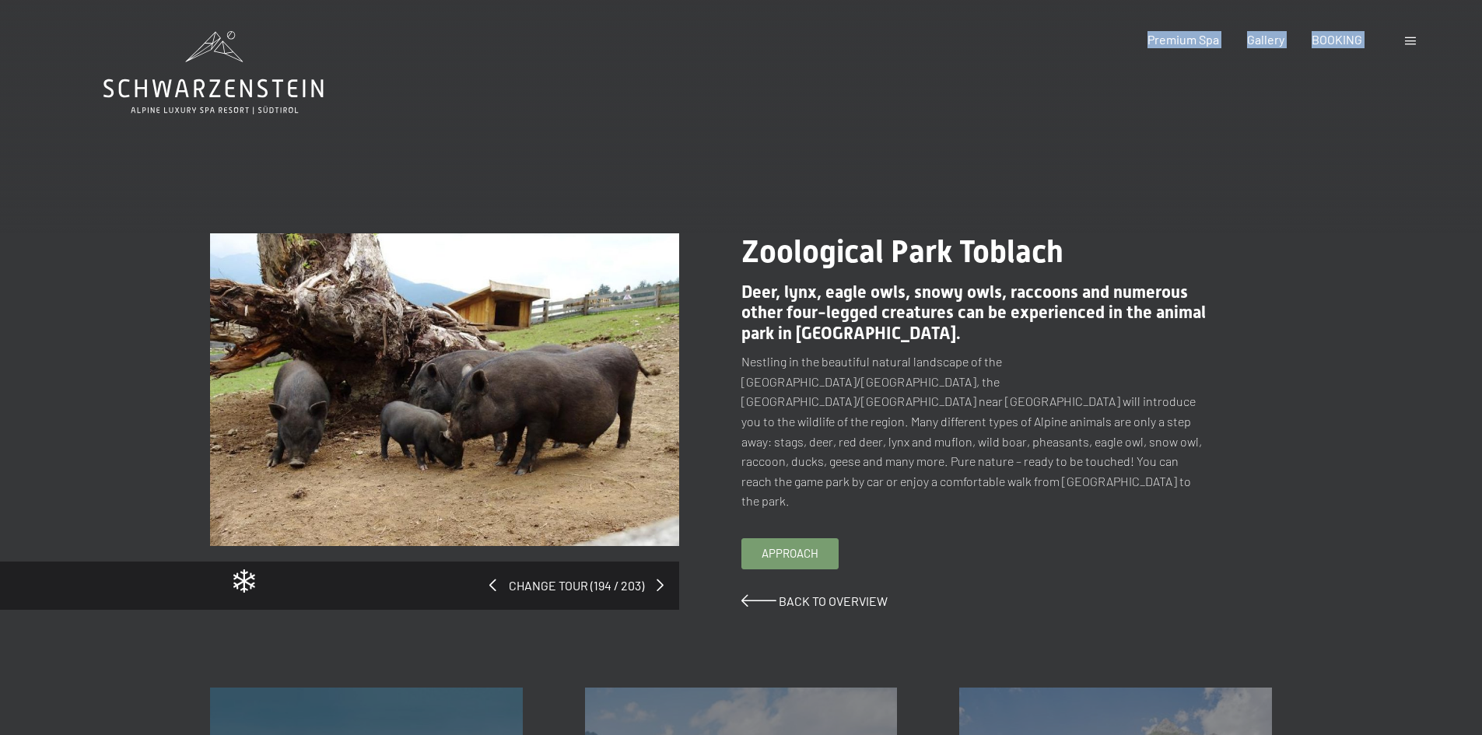
drag, startPoint x: 100, startPoint y: 86, endPoint x: 287, endPoint y: 110, distance: 189.0
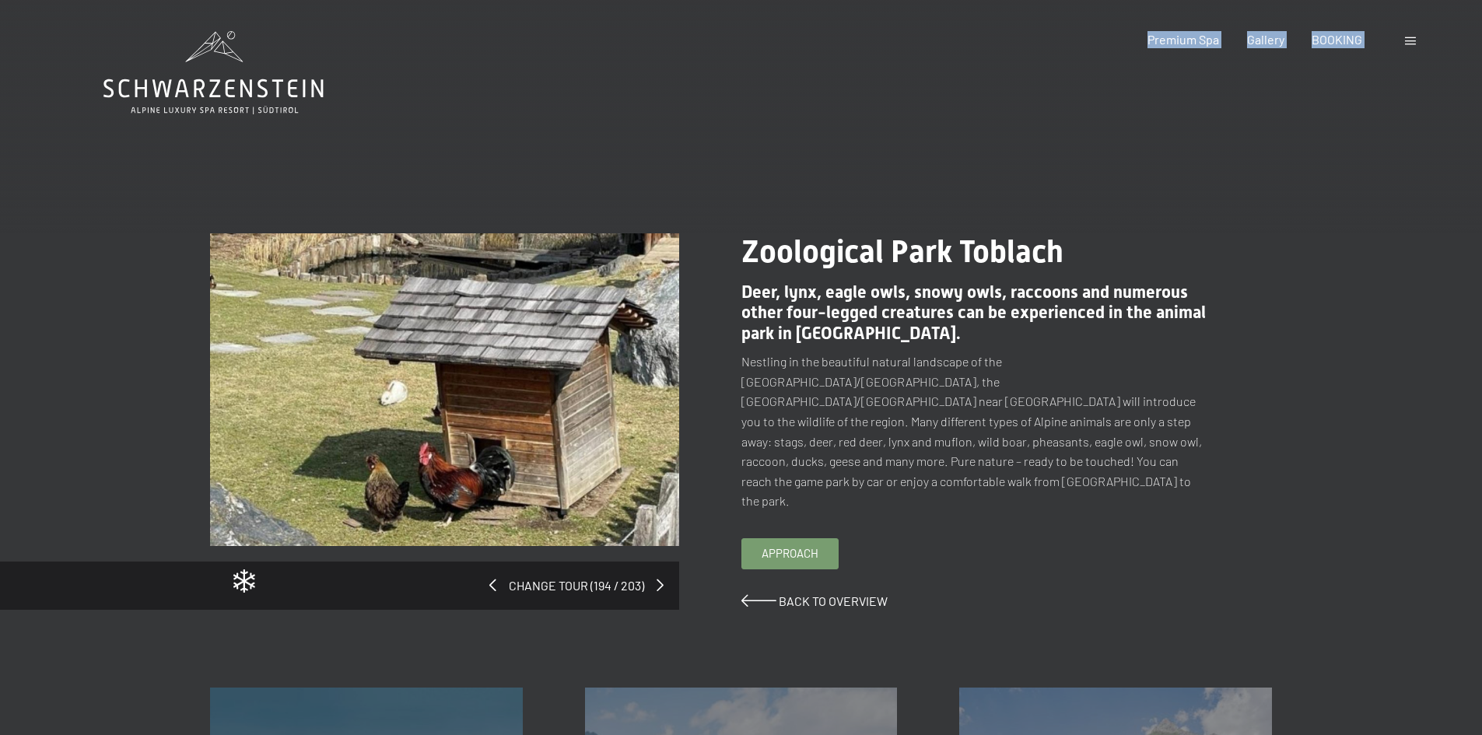
drag, startPoint x: 339, startPoint y: 89, endPoint x: 171, endPoint y: 88, distance: 167.3
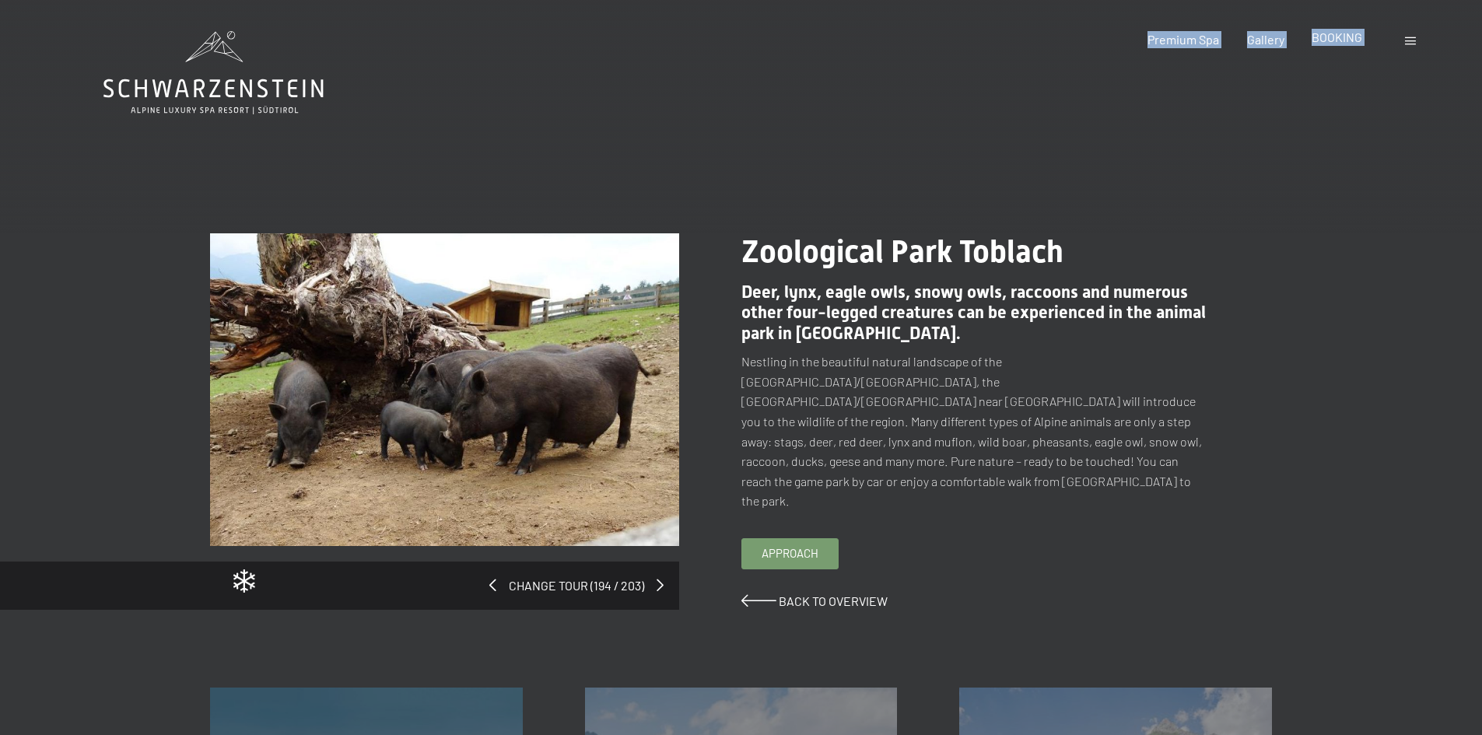
click at [1344, 37] on span "BOOKING" at bounding box center [1337, 37] width 51 height 15
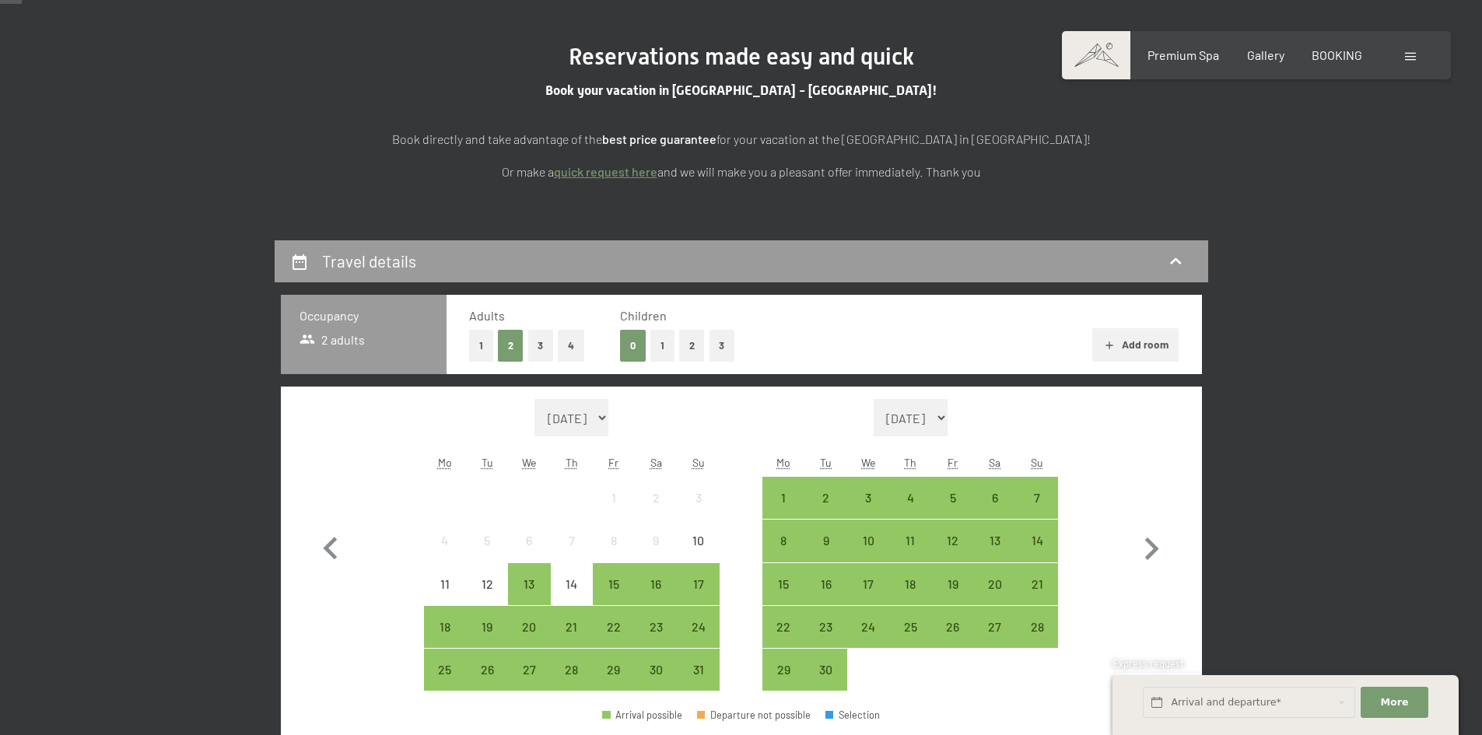
scroll to position [311, 0]
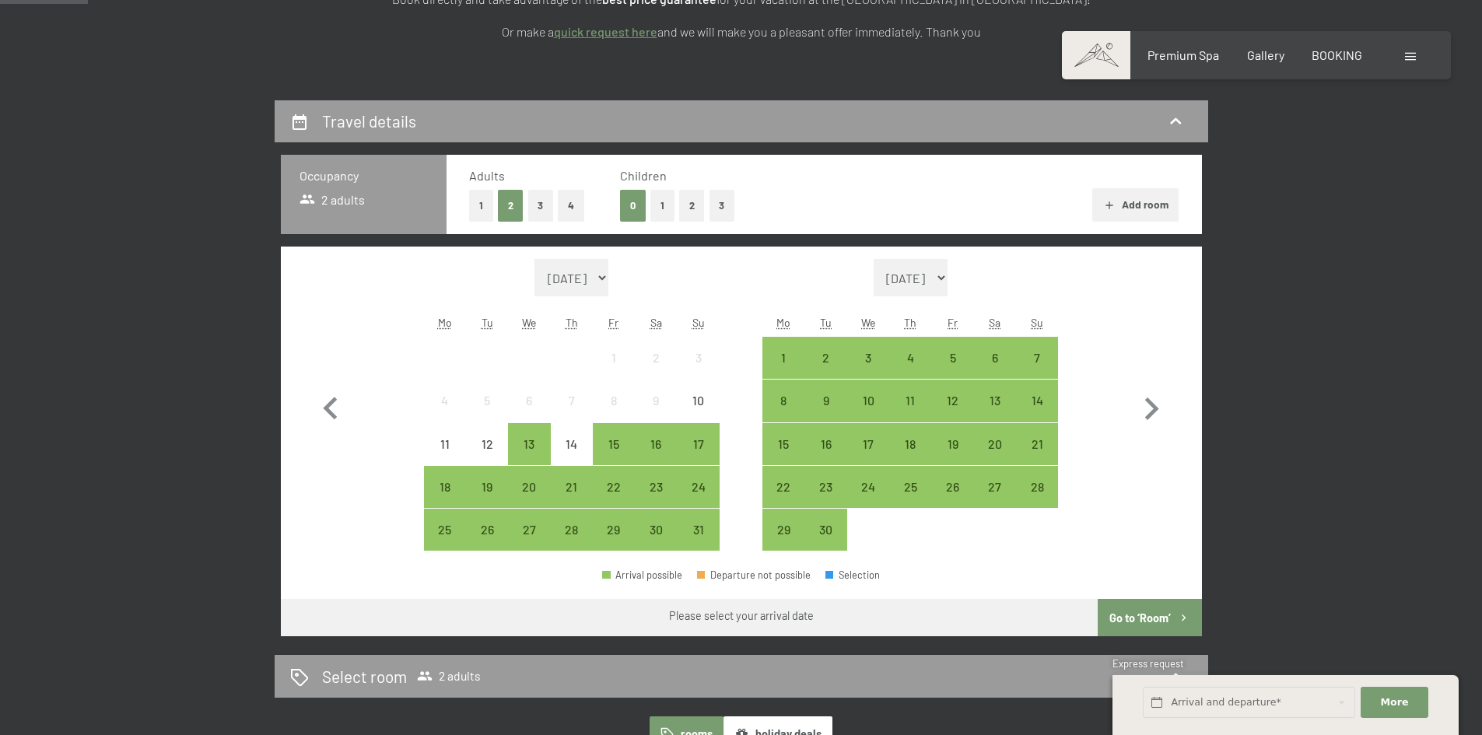
click at [476, 204] on button "1" at bounding box center [481, 206] width 24 height 32
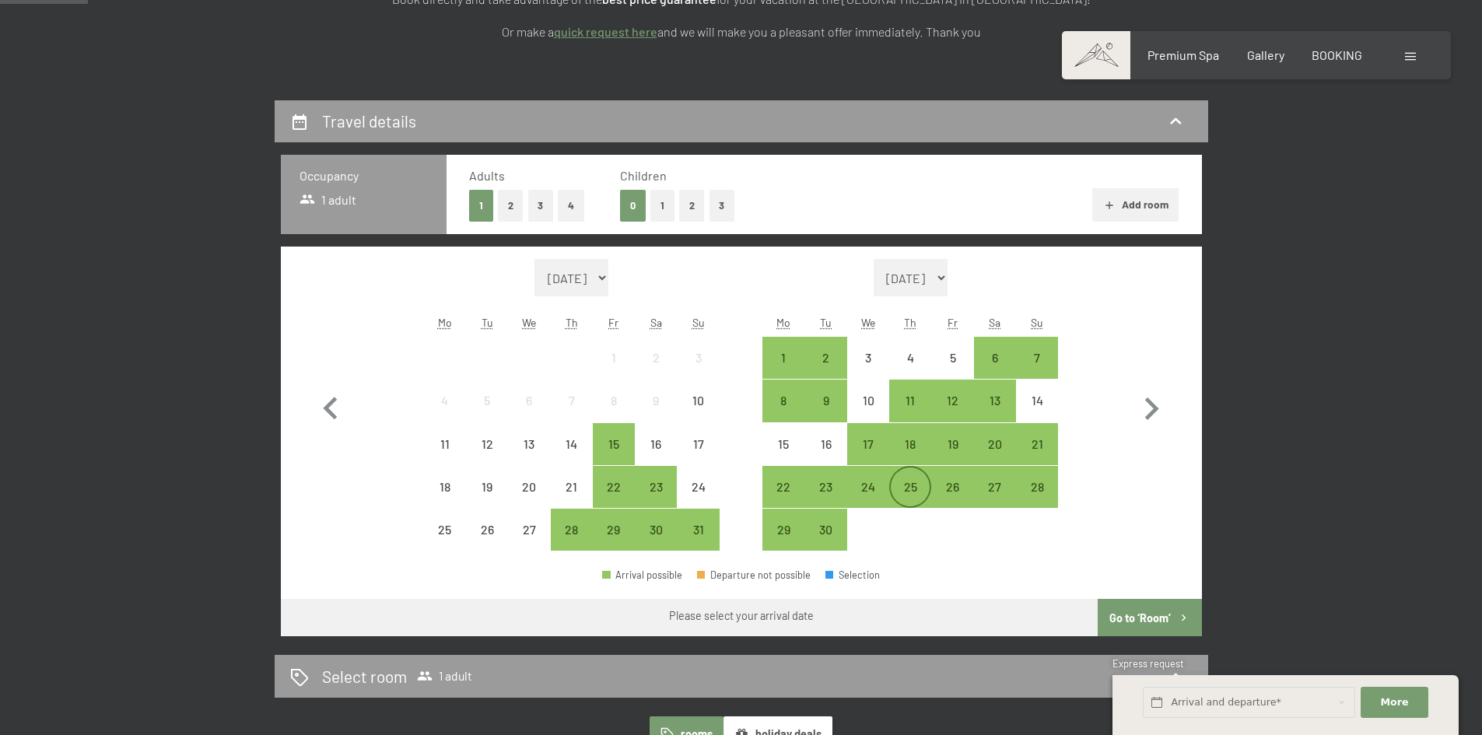
click at [914, 487] on div "25" at bounding box center [910, 500] width 39 height 39
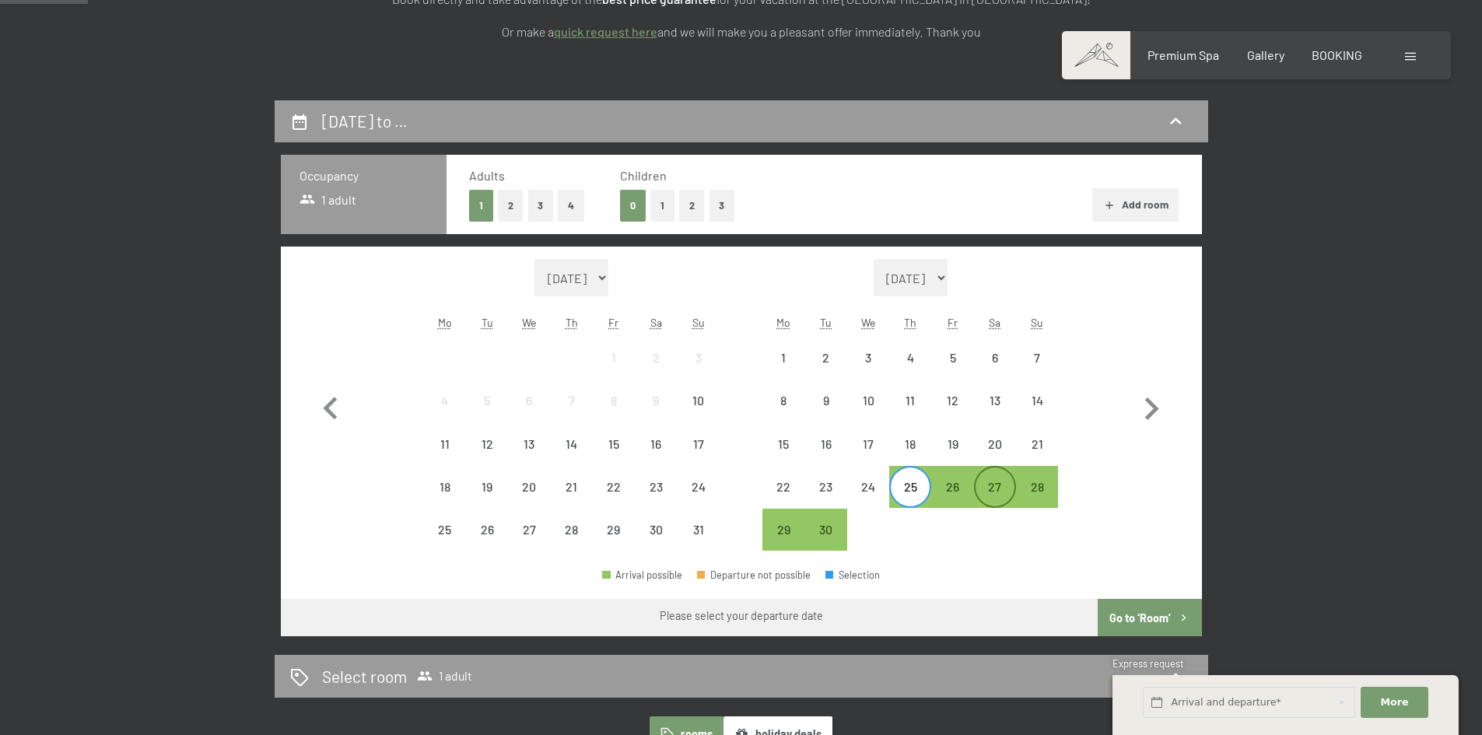
click at [991, 495] on div "27" at bounding box center [995, 500] width 39 height 39
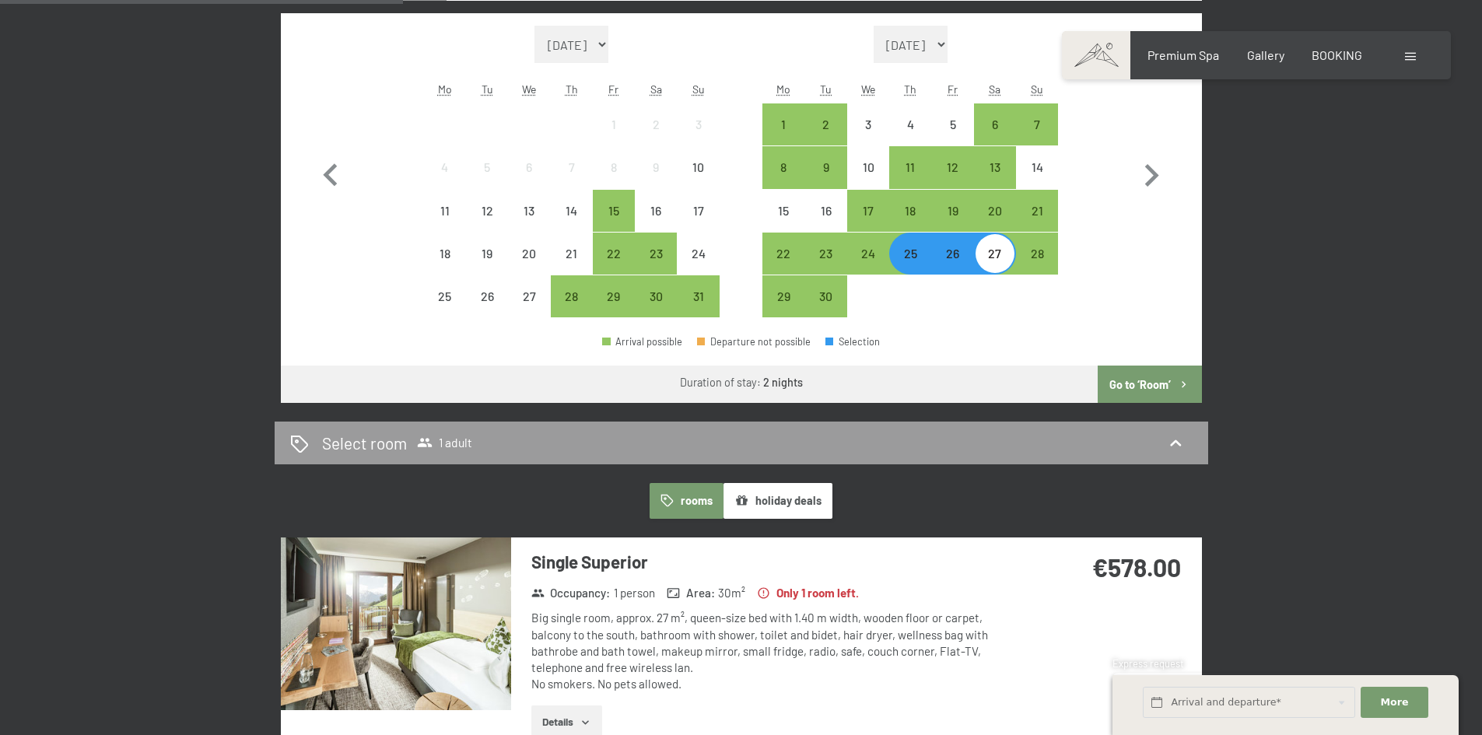
click at [1160, 381] on button "Go to ‘Room’" at bounding box center [1149, 384] width 103 height 37
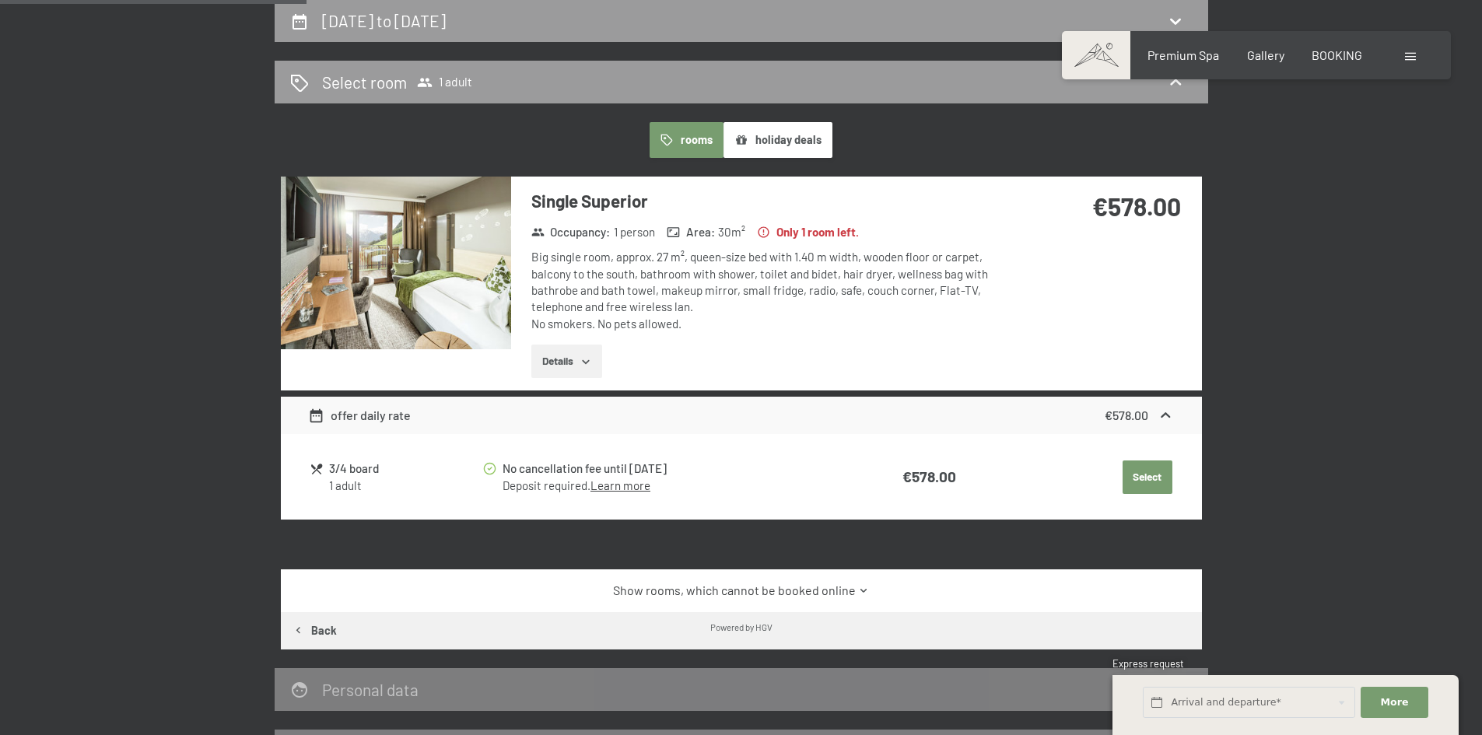
click at [1149, 477] on button "Select" at bounding box center [1148, 478] width 50 height 34
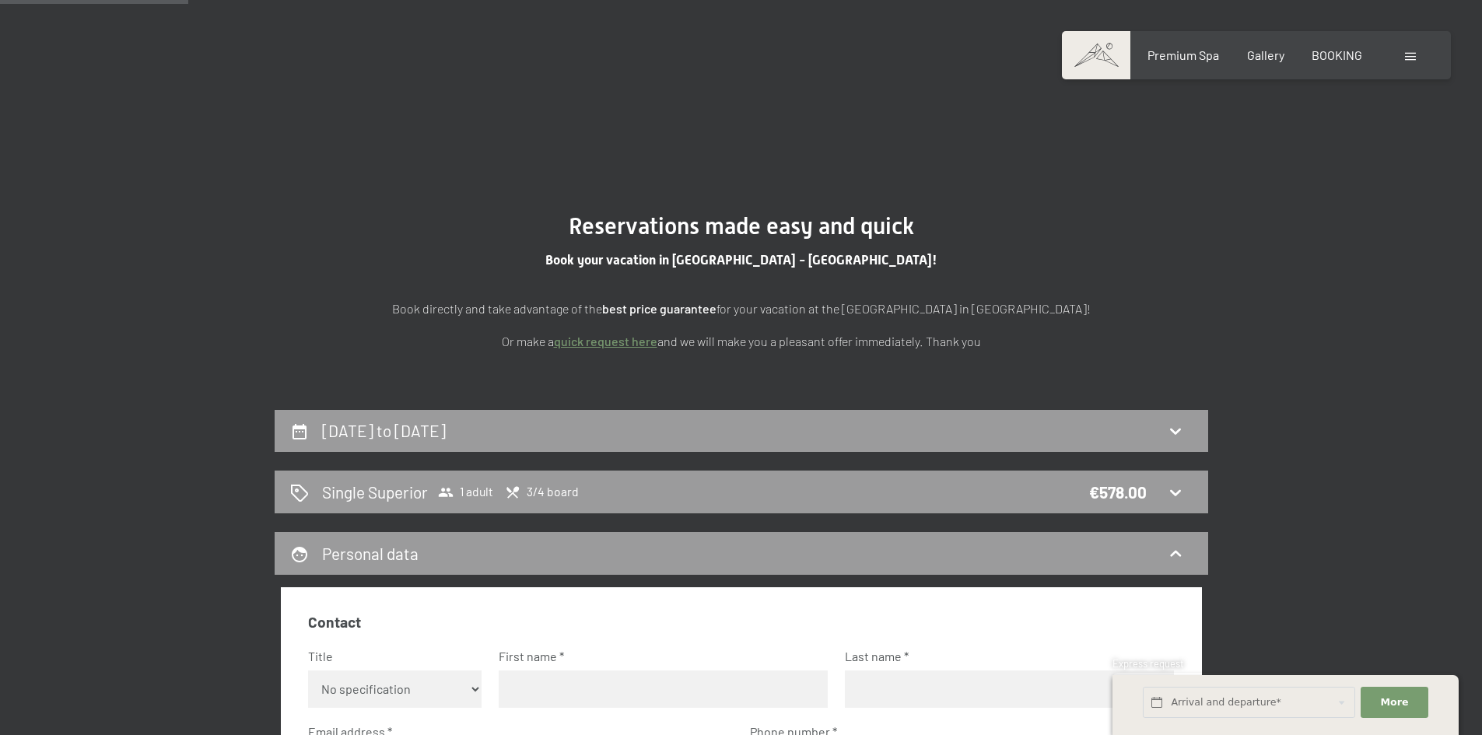
scroll to position [0, 0]
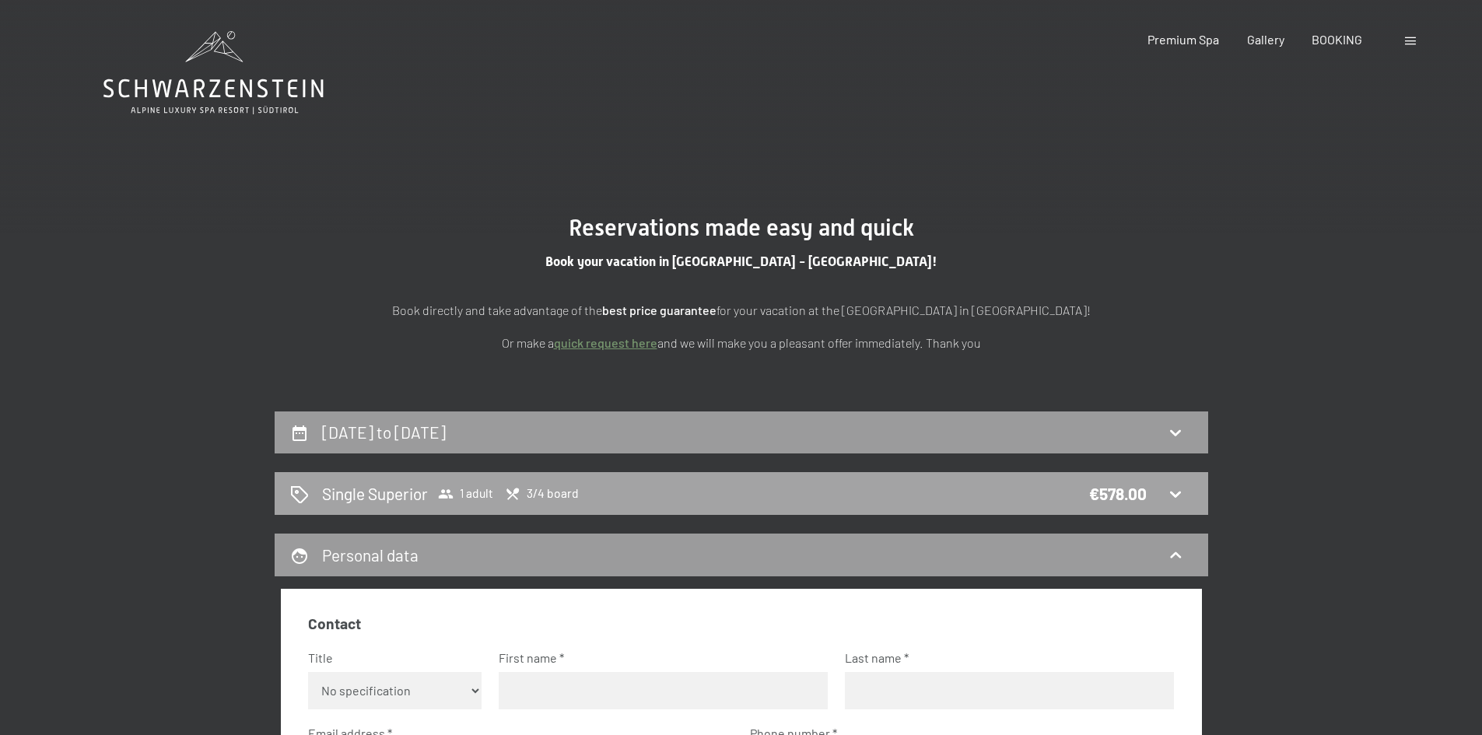
click at [1149, 496] on div "Single Superior 1 adult 3/4 board €578.00" at bounding box center [741, 493] width 903 height 23
